Goal: Navigation & Orientation: Find specific page/section

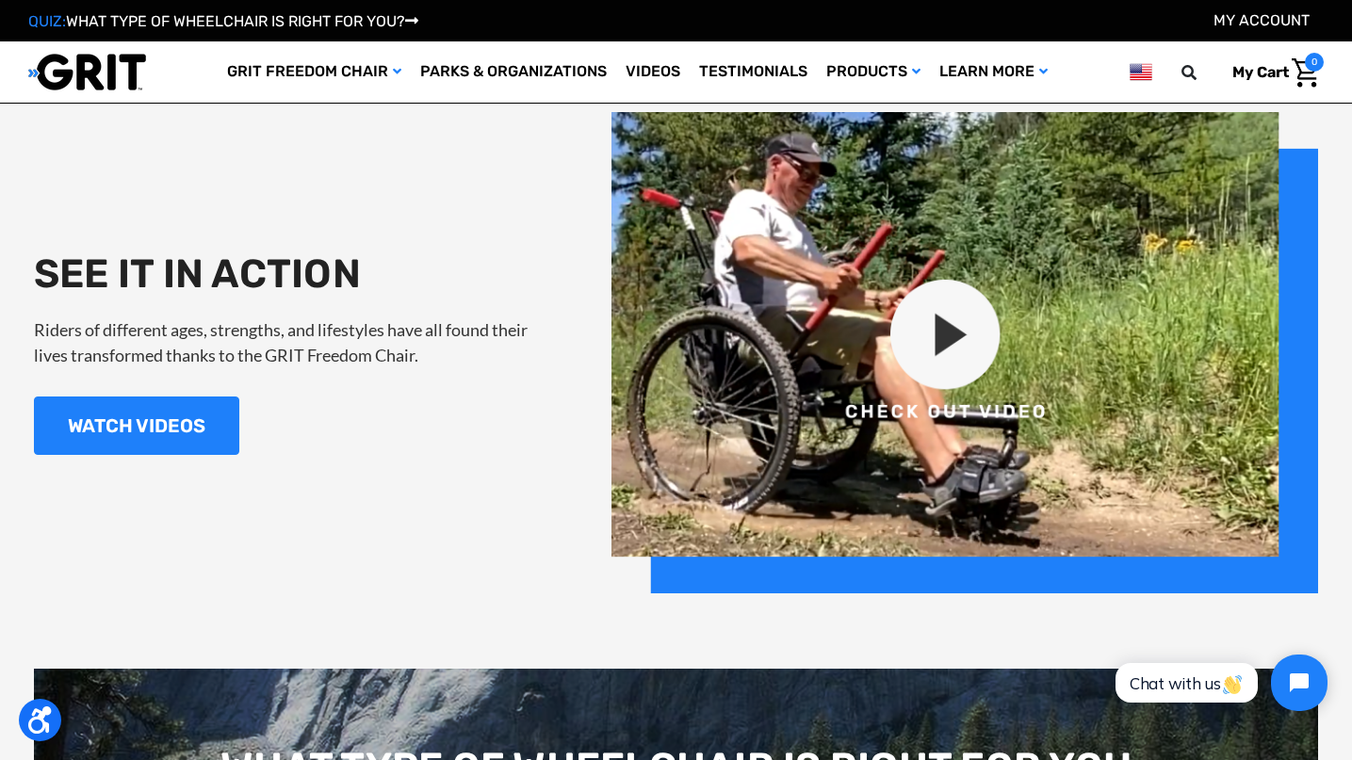
scroll to position [1934, 0]
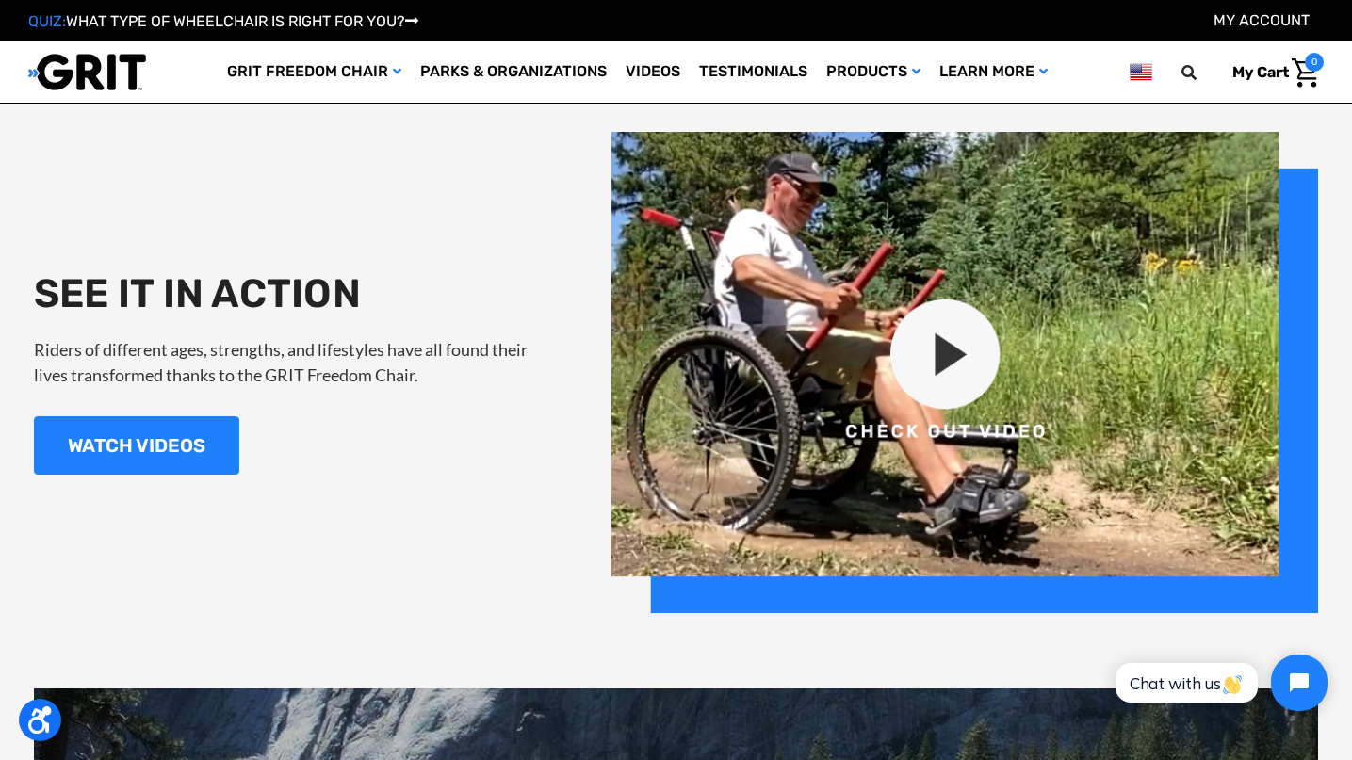
click at [948, 357] on img at bounding box center [964, 372] width 706 height 480
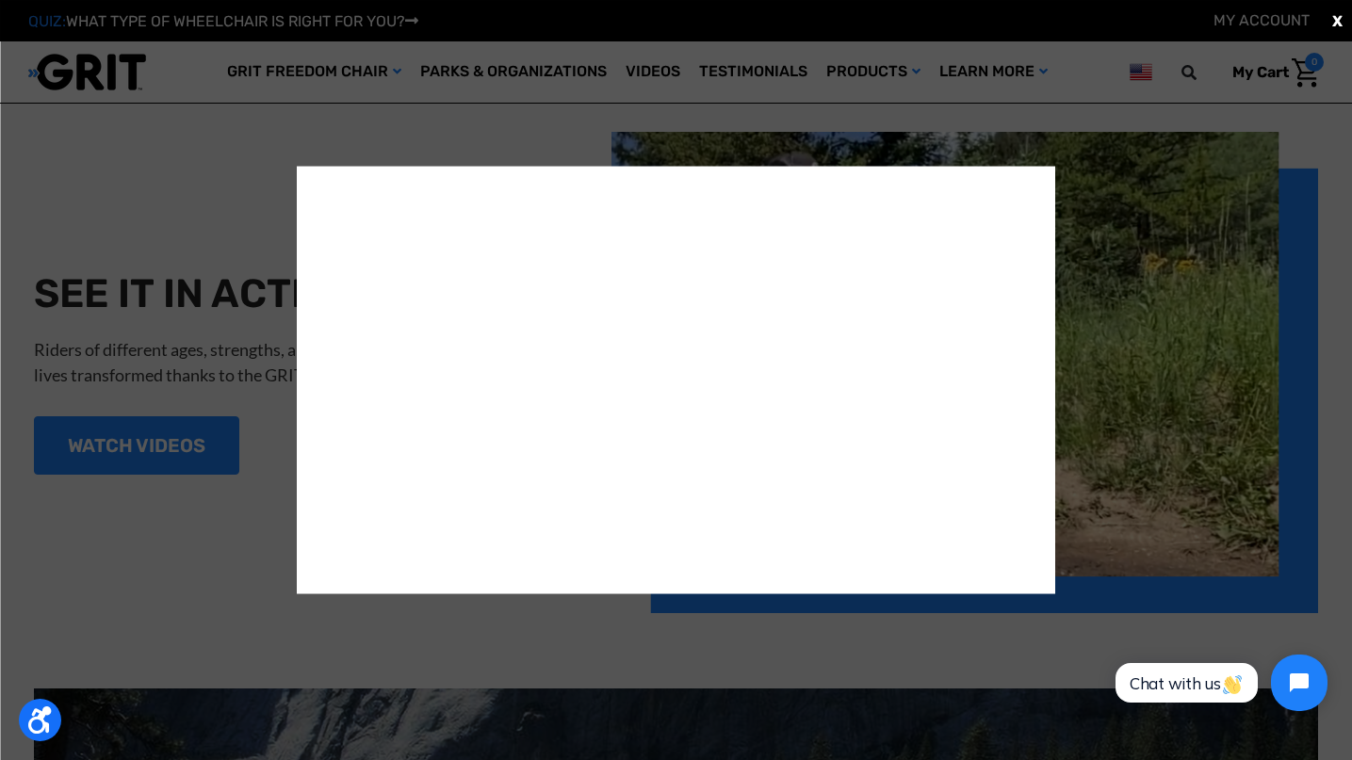
click at [219, 100] on div "X" at bounding box center [676, 380] width 1352 height 760
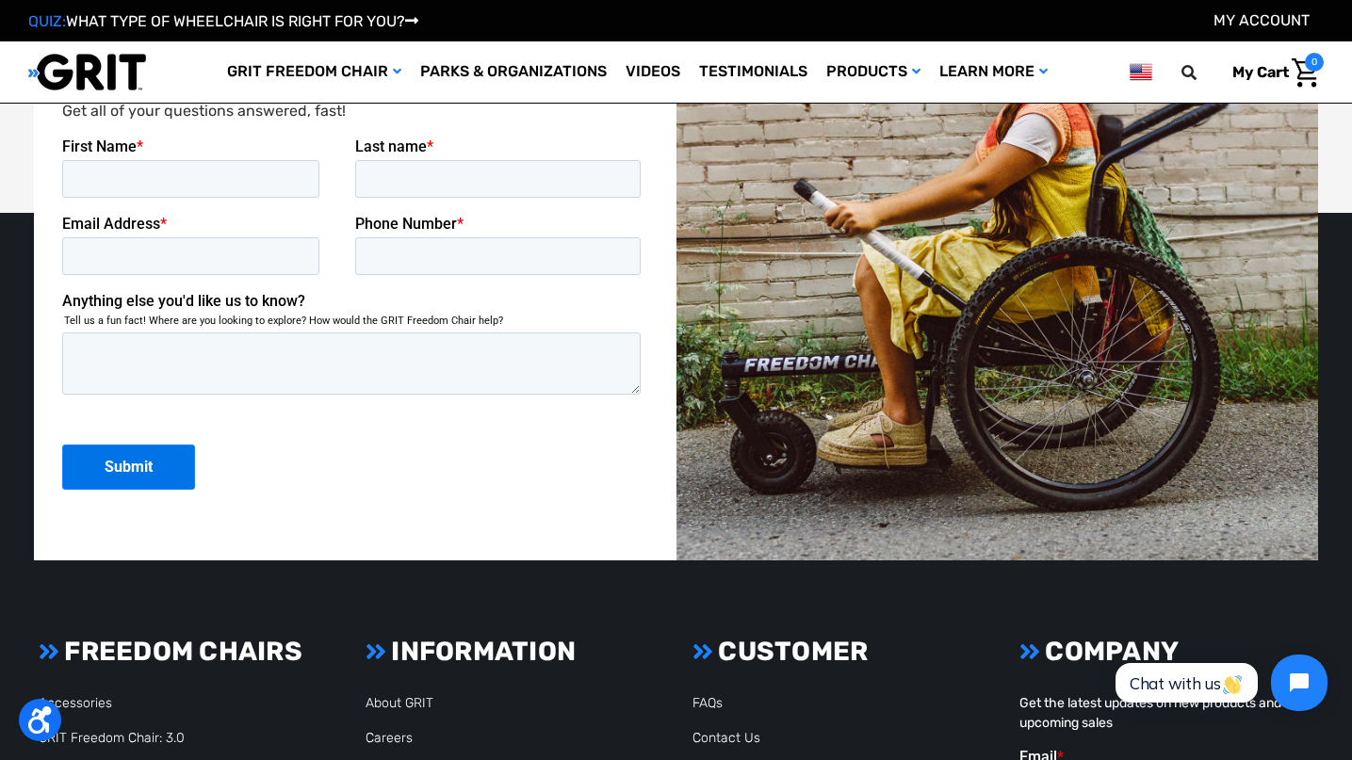
scroll to position [4756, 0]
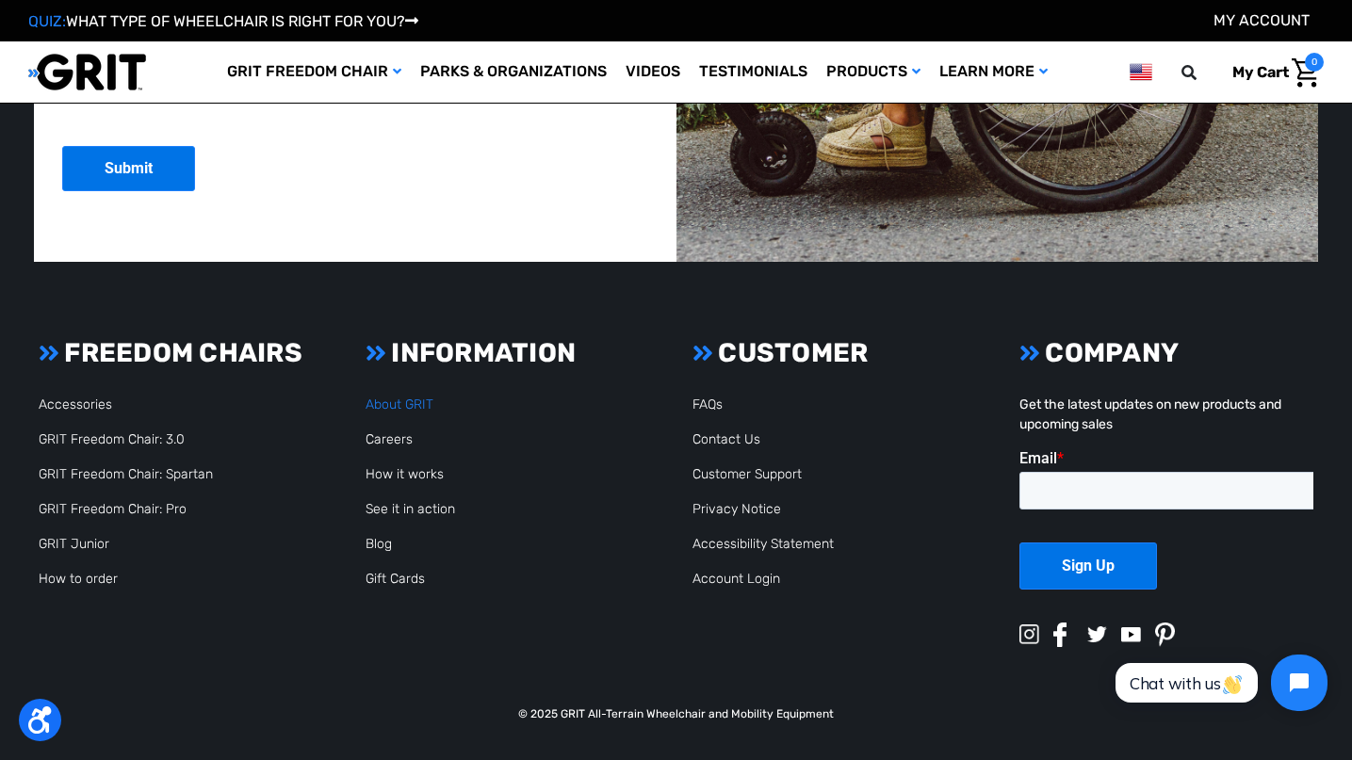
click at [404, 403] on link "About GRIT" at bounding box center [399, 405] width 68 height 16
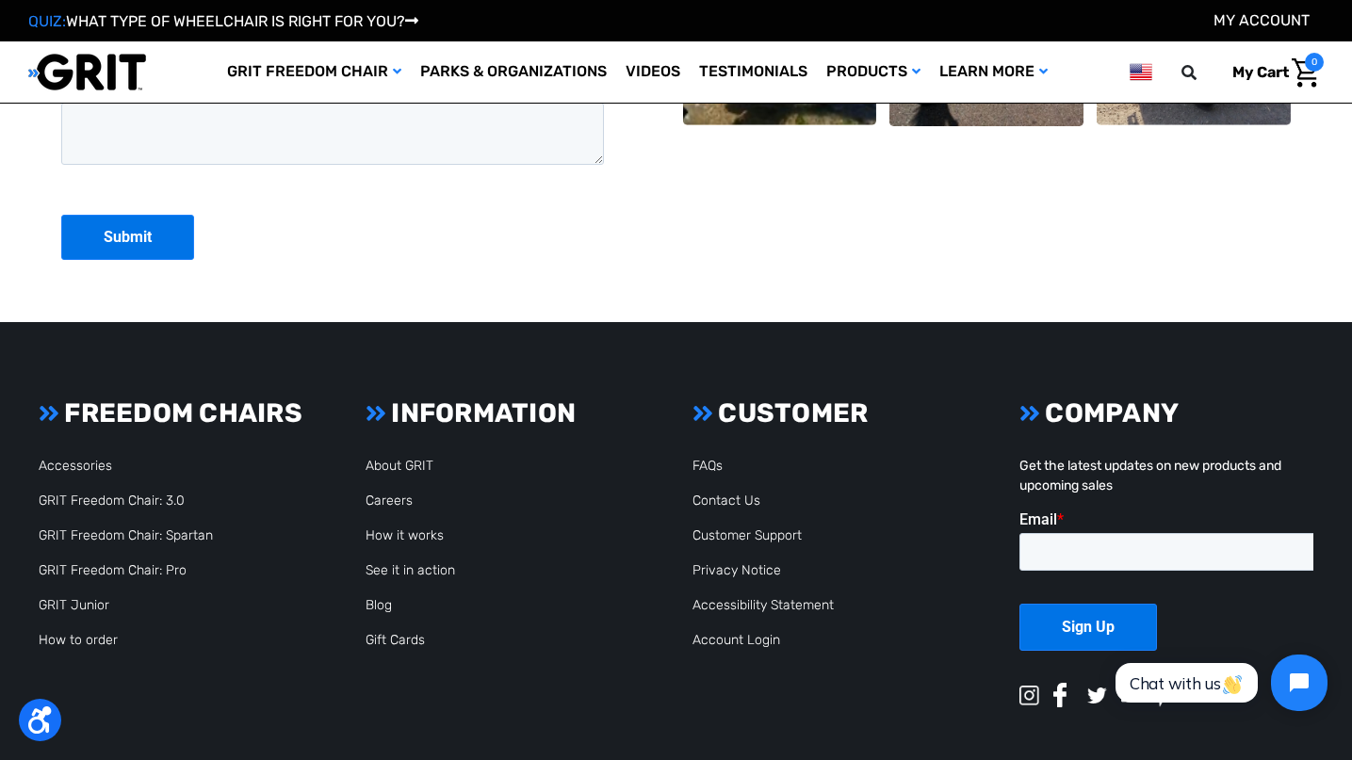
scroll to position [4702, 0]
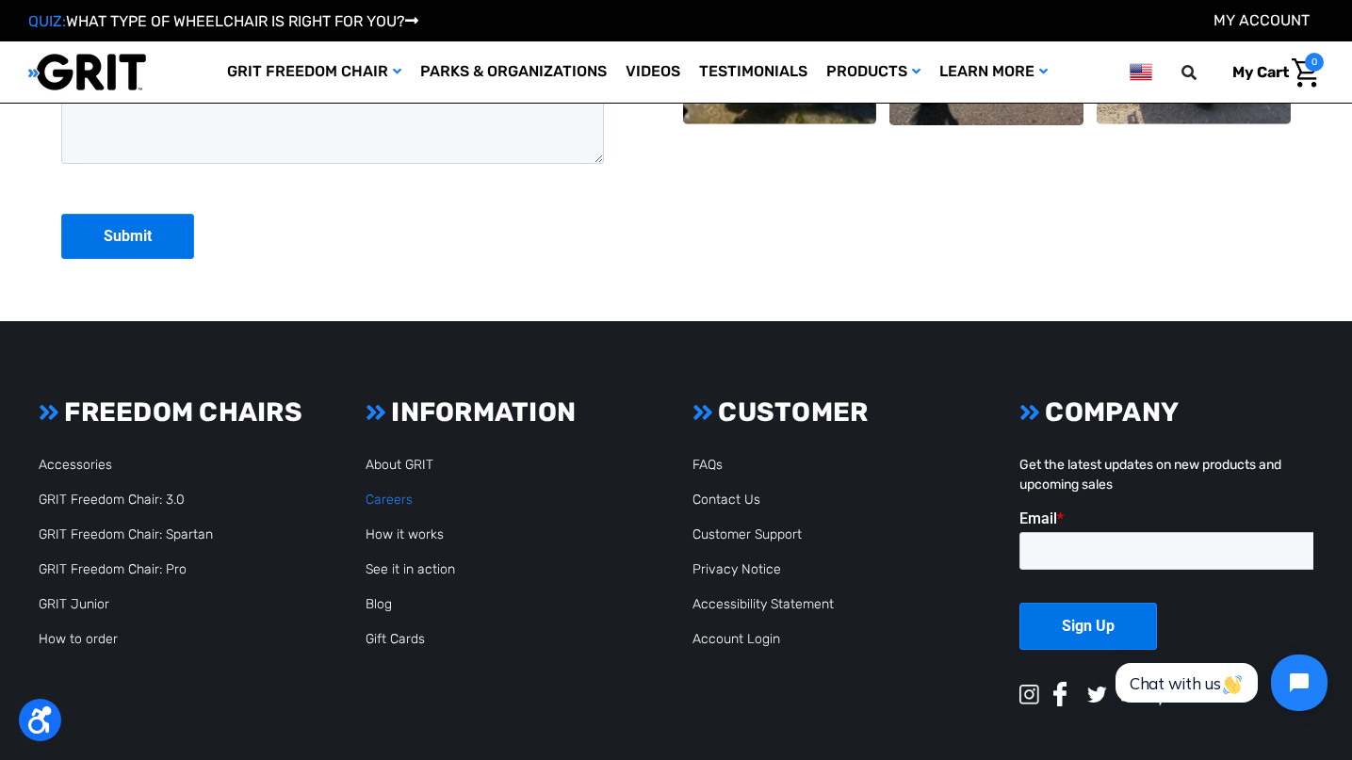
click at [380, 505] on link "Careers" at bounding box center [388, 500] width 47 height 16
